Goal: Task Accomplishment & Management: Complete application form

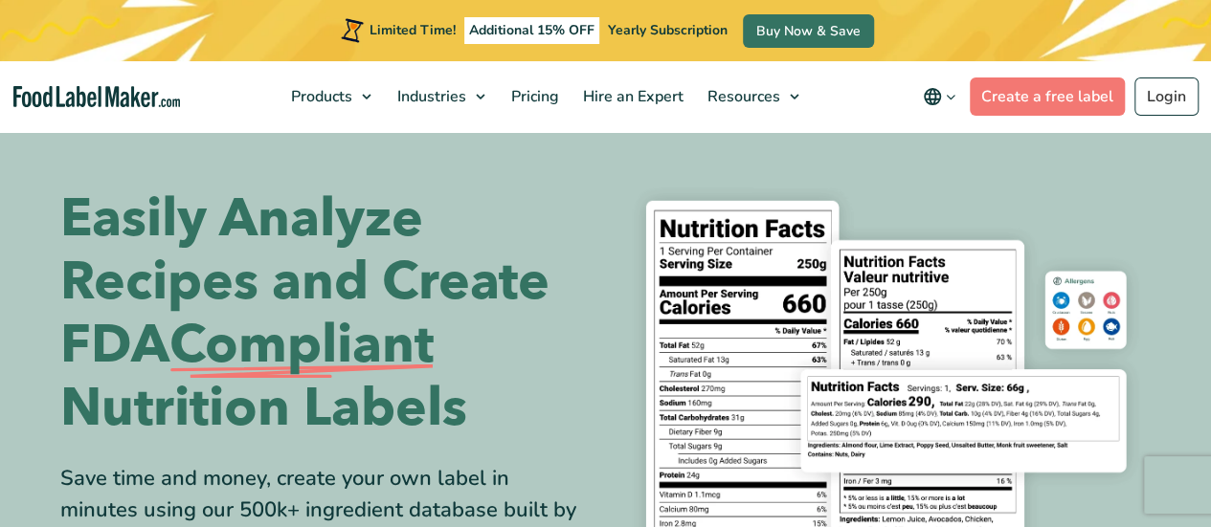
scroll to position [19, 0]
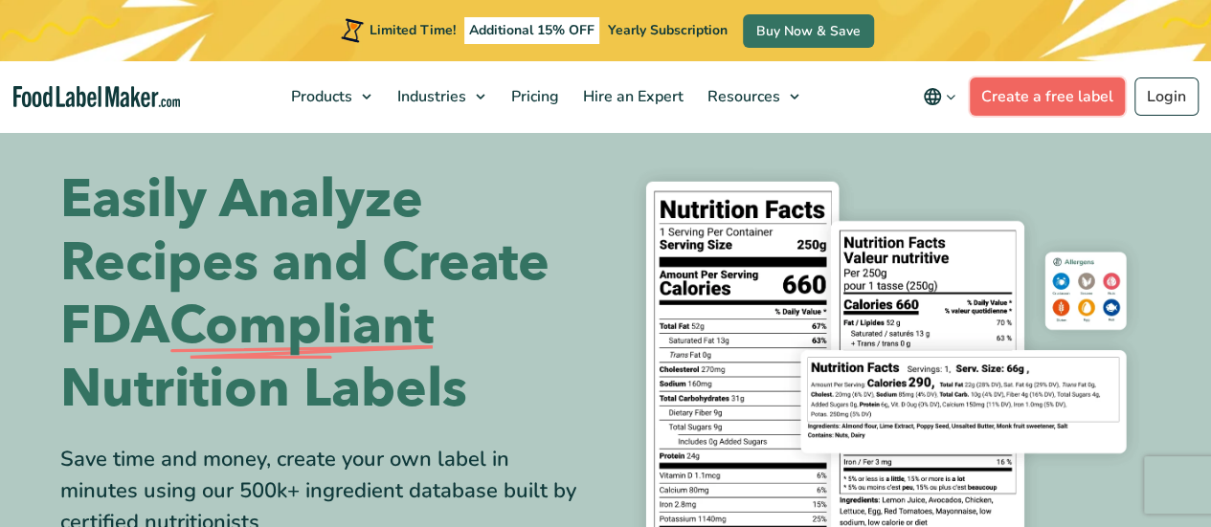
click at [992, 99] on link "Create a free label" at bounding box center [1047, 97] width 155 height 38
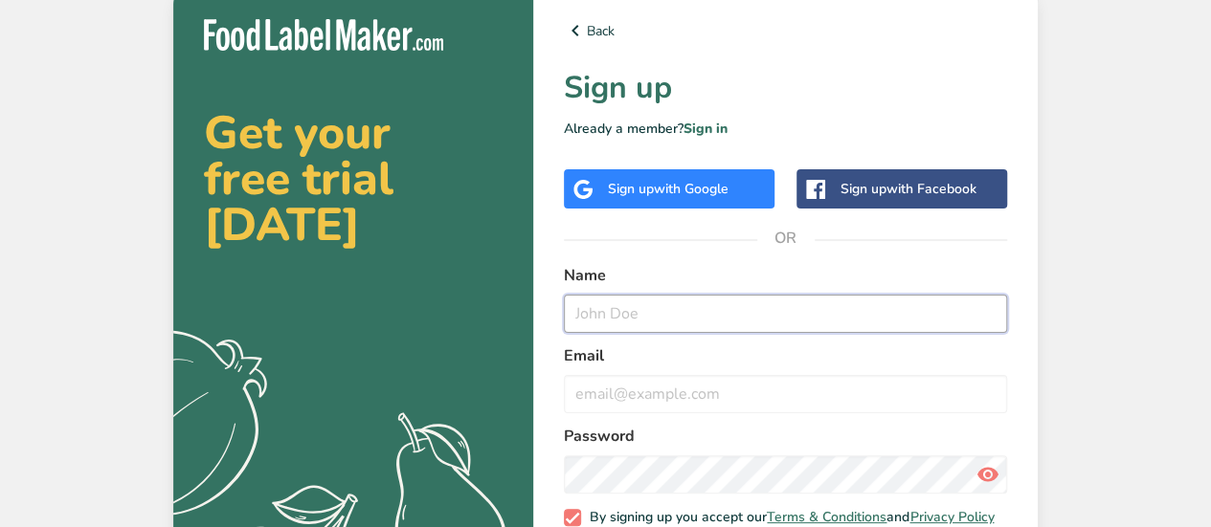
click at [810, 308] on input "text" at bounding box center [785, 314] width 443 height 38
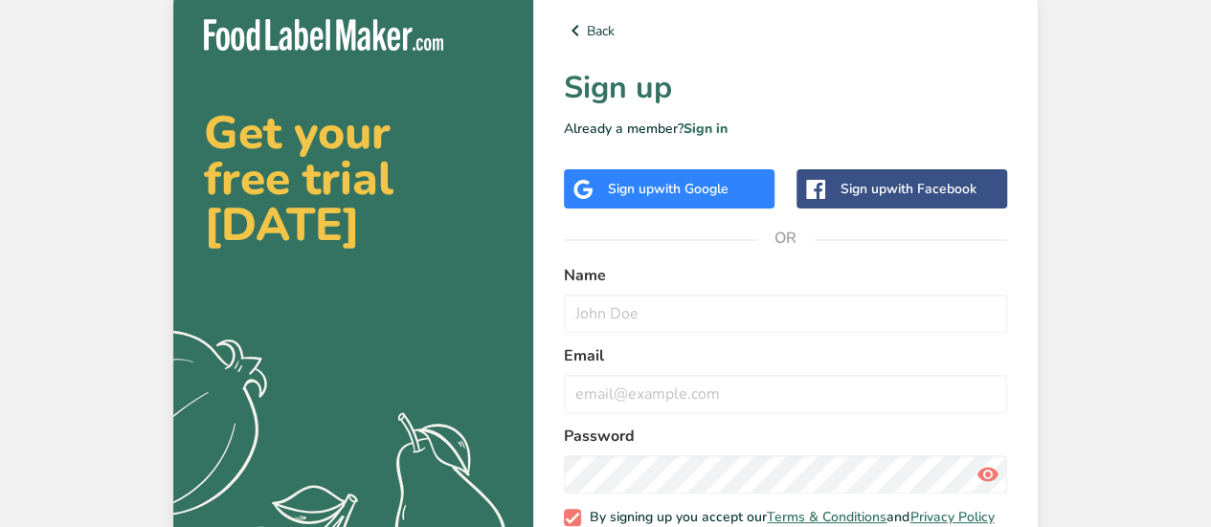
click at [706, 184] on span "with Google" at bounding box center [691, 189] width 75 height 18
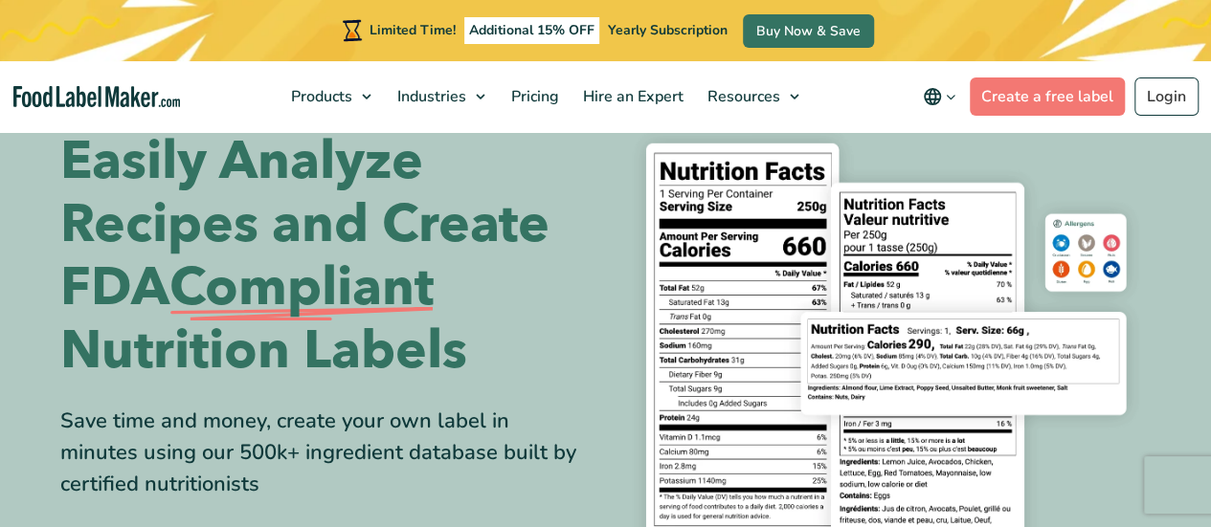
scroll to position [57, 0]
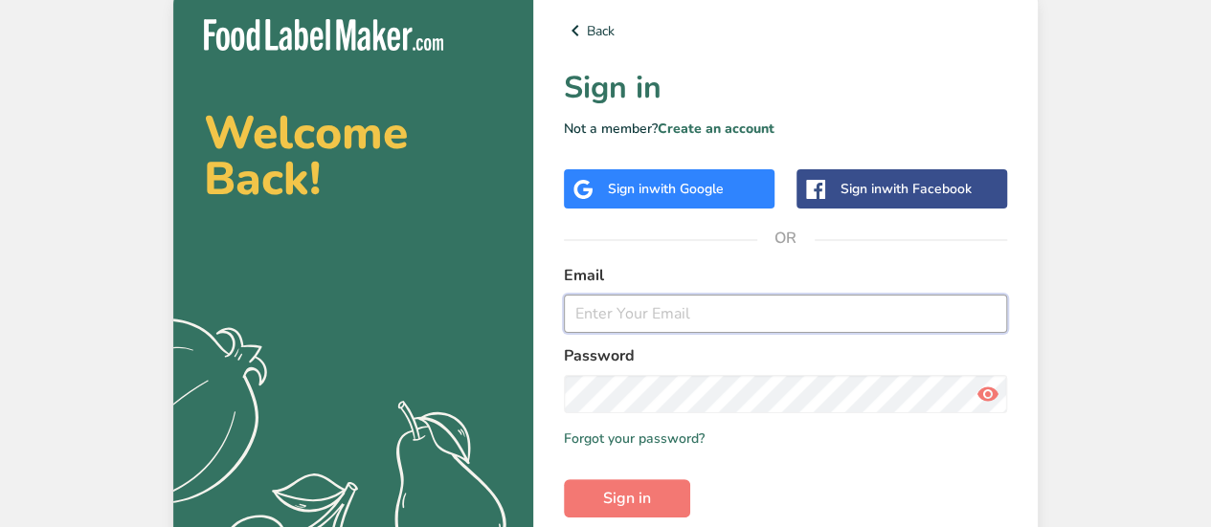
click at [666, 308] on input "email" at bounding box center [785, 314] width 443 height 38
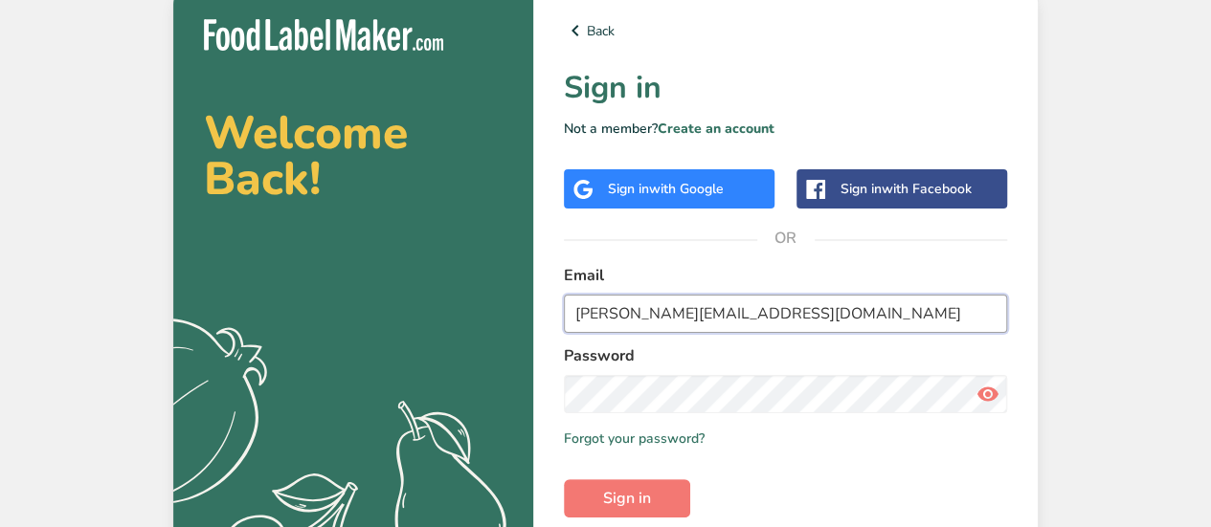
type input "erin.love341@schools.sa.edu.au"
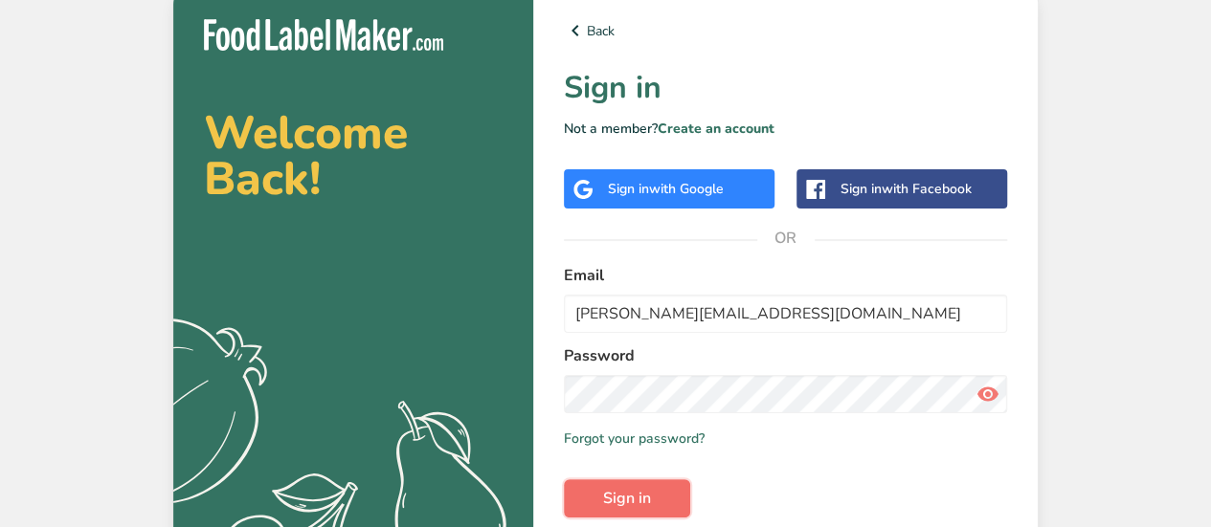
click at [618, 493] on span "Sign in" at bounding box center [627, 498] width 48 height 23
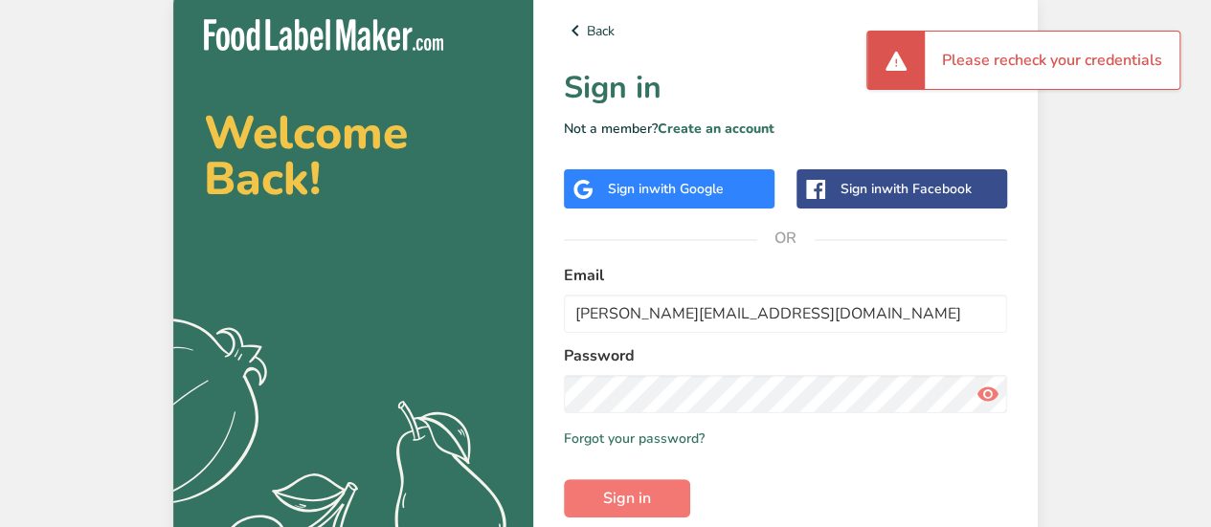
click at [986, 394] on icon at bounding box center [987, 394] width 23 height 34
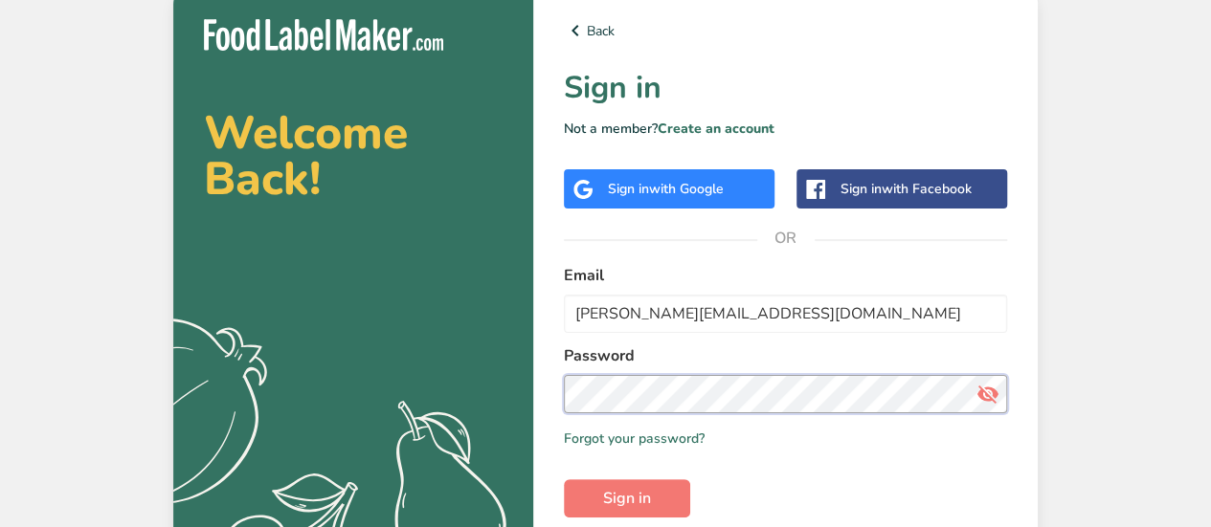
click at [564, 480] on button "Sign in" at bounding box center [627, 499] width 126 height 38
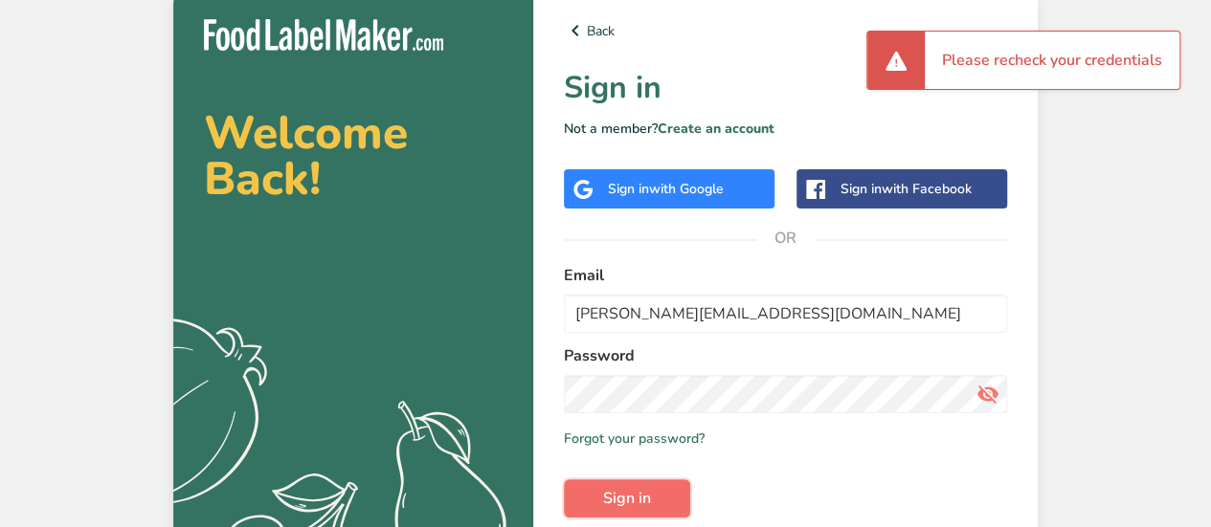
click at [659, 501] on button "Sign in" at bounding box center [627, 499] width 126 height 38
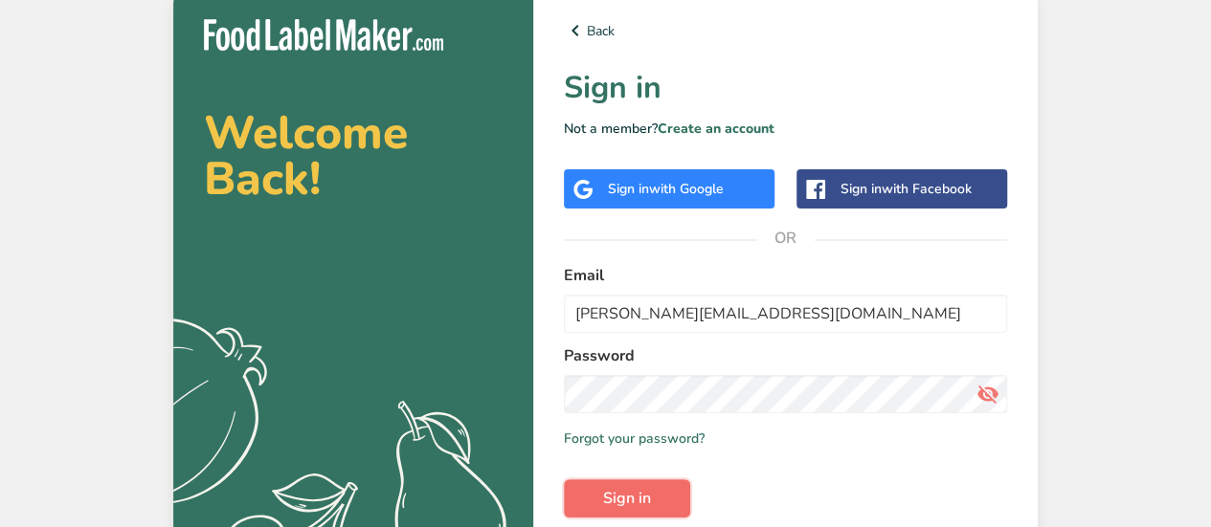
click at [639, 509] on span "Sign in" at bounding box center [627, 498] width 48 height 23
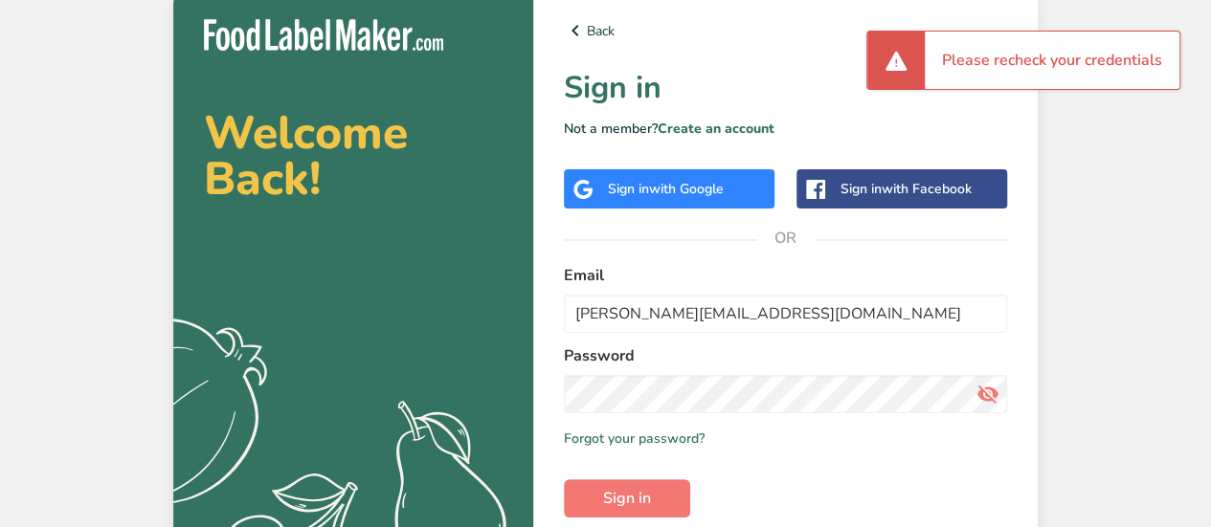
click at [669, 206] on div "Sign in with Google" at bounding box center [669, 188] width 211 height 39
click at [668, 189] on span "with Google" at bounding box center [686, 189] width 75 height 18
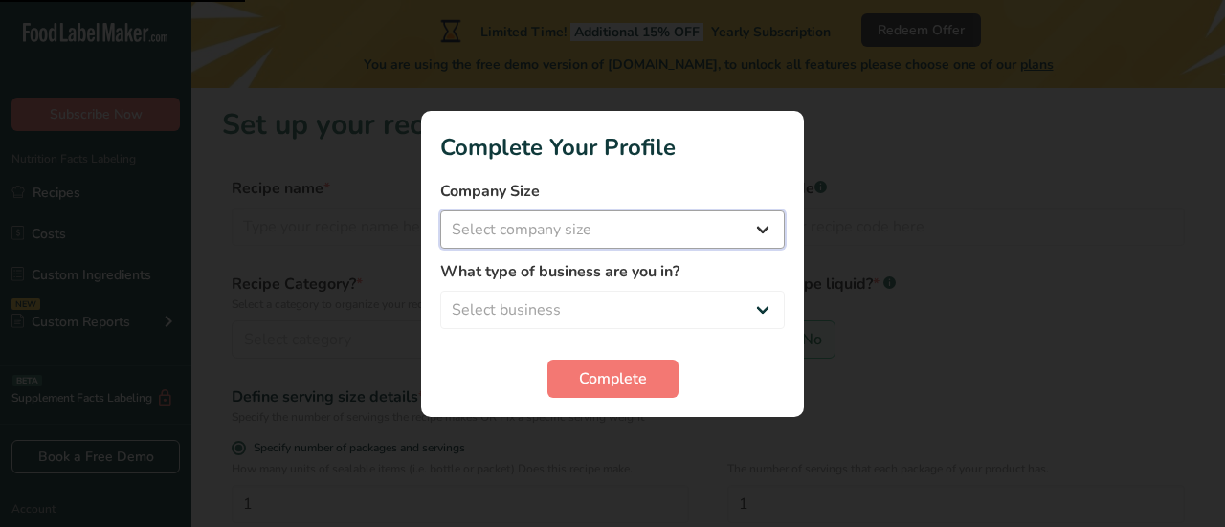
click at [632, 228] on select "Select company size Fewer than 10 Employees 10 to 50 Employees 51 to 500 Employ…" at bounding box center [612, 230] width 345 height 38
select select "1"
click at [440, 211] on select "Select company size Fewer than 10 Employees 10 to 50 Employees 51 to 500 Employ…" at bounding box center [612, 230] width 345 height 38
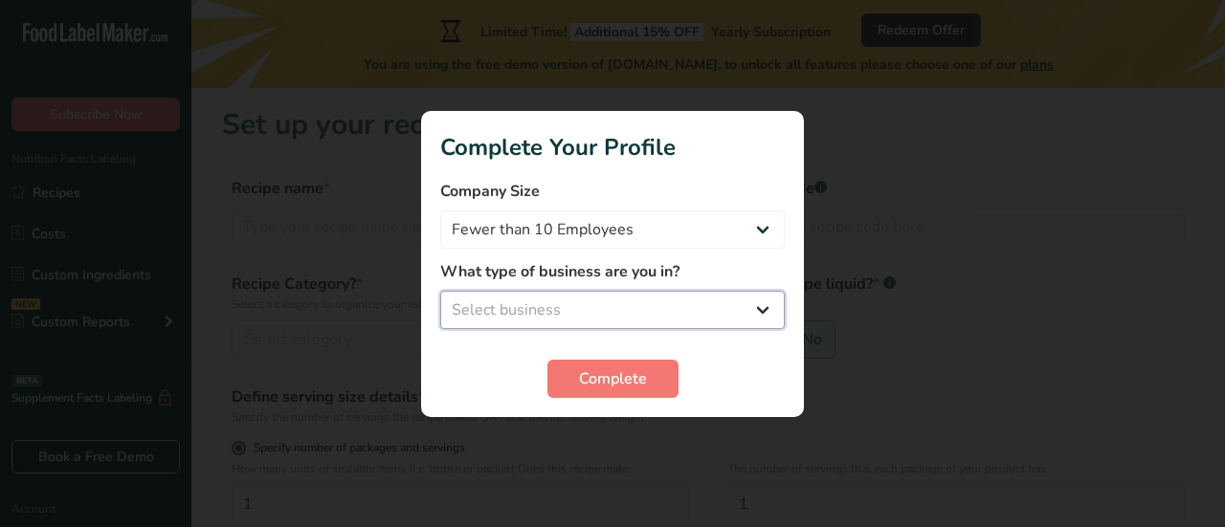
click at [598, 316] on select "Select business Packaged Food Manufacturer Restaurant & Cafe Bakery Meal Plans …" at bounding box center [612, 310] width 345 height 38
select select "3"
click at [440, 291] on select "Select business Packaged Food Manufacturer Restaurant & Cafe Bakery Meal Plans …" at bounding box center [612, 310] width 345 height 38
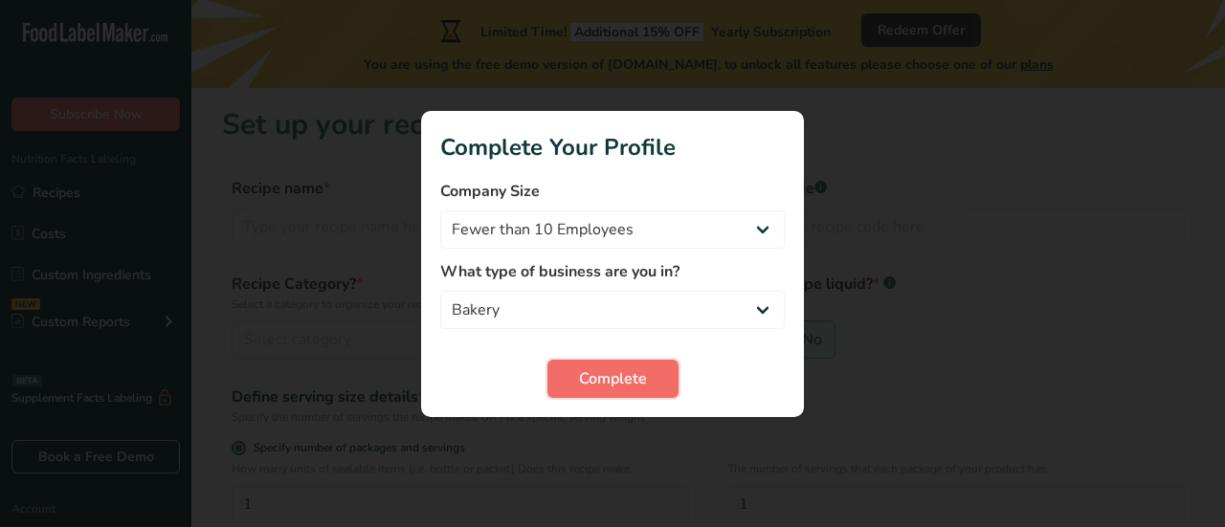
click at [601, 377] on span "Complete" at bounding box center [613, 379] width 68 height 23
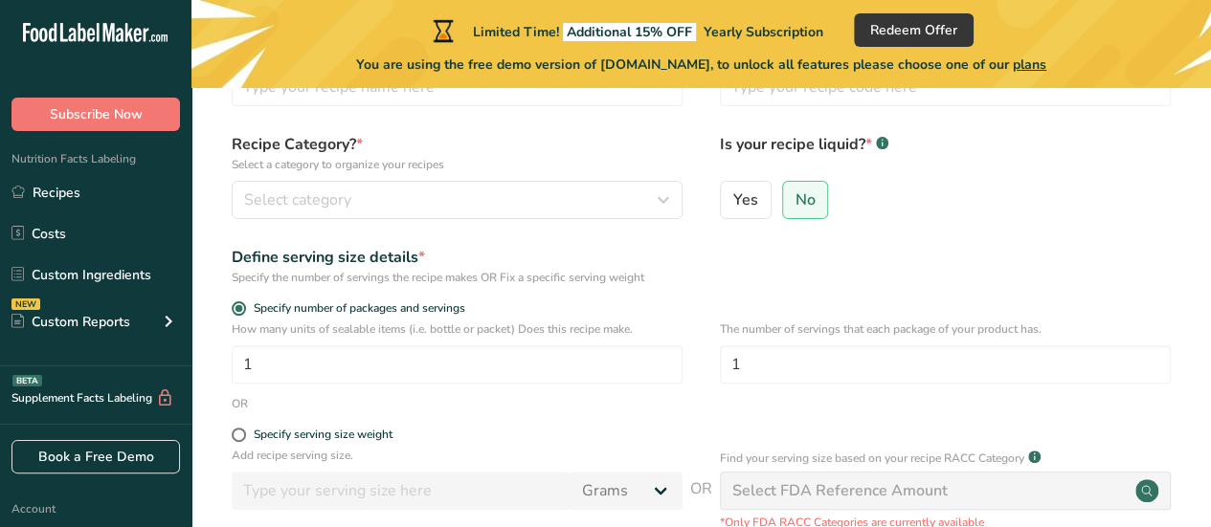
scroll to position [138, 0]
